Goal: Information Seeking & Learning: Learn about a topic

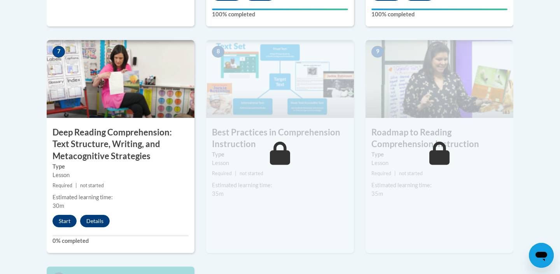
scroll to position [651, 0]
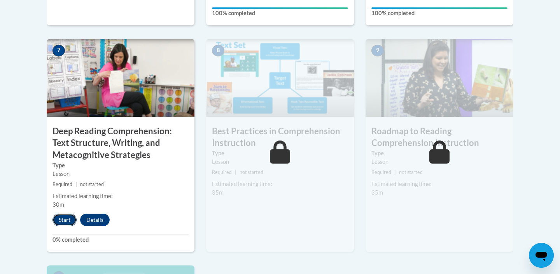
click at [64, 218] on button "Start" at bounding box center [64, 219] width 24 height 12
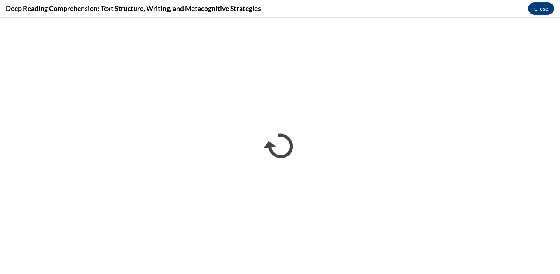
scroll to position [0, 0]
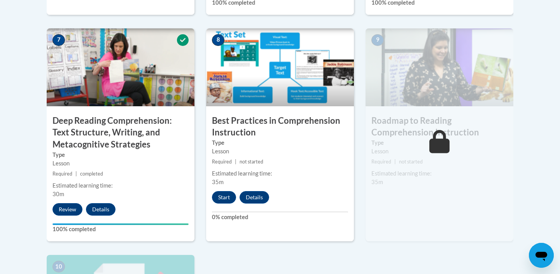
scroll to position [664, 0]
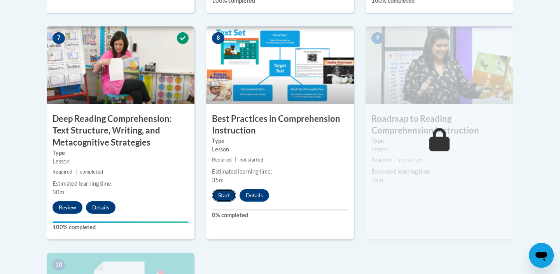
click at [226, 194] on button "Start" at bounding box center [224, 195] width 24 height 12
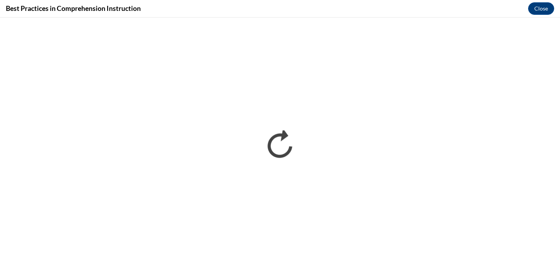
scroll to position [0, 0]
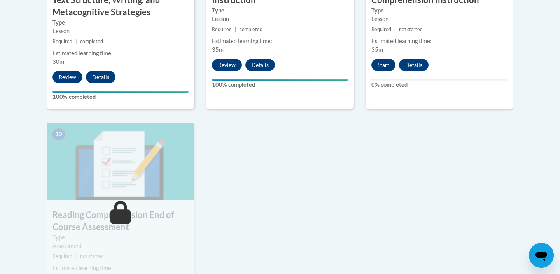
scroll to position [792, 0]
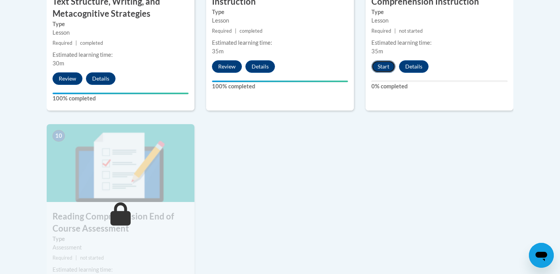
click at [384, 66] on button "Start" at bounding box center [383, 66] width 24 height 12
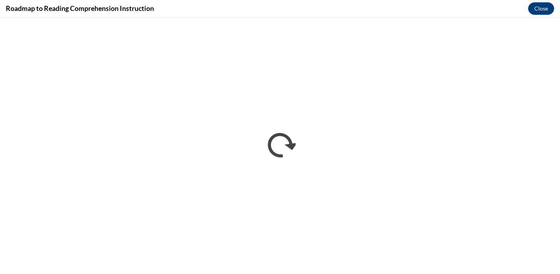
scroll to position [0, 0]
